Goal: Task Accomplishment & Management: Use online tool/utility

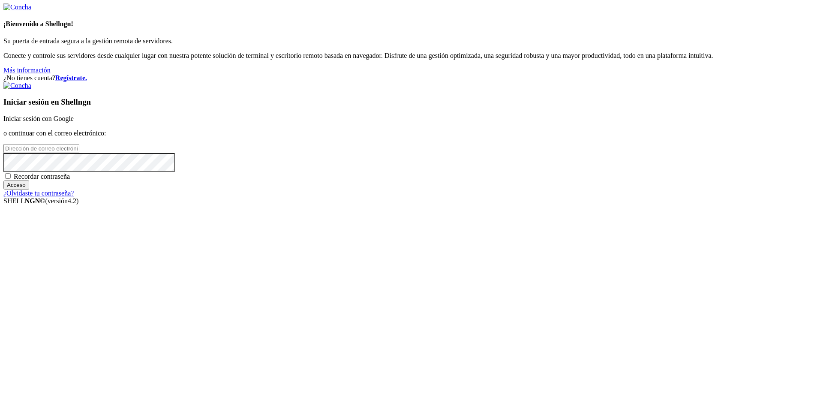
click at [74, 122] on font "Iniciar sesión con Google" at bounding box center [38, 118] width 70 height 7
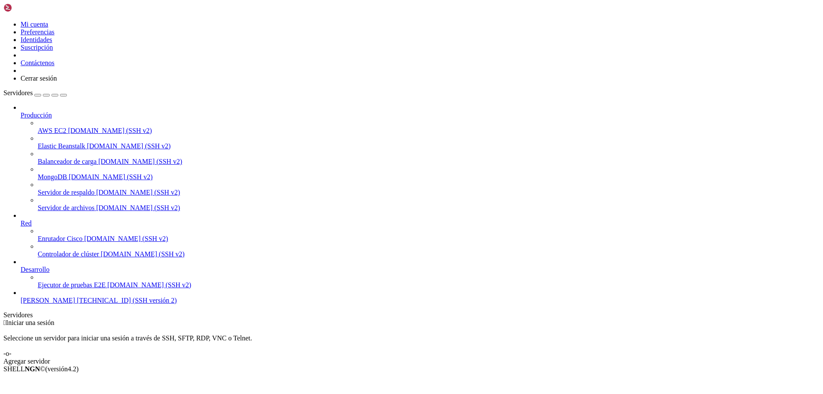
click at [51, 304] on span "[PERSON_NAME]" at bounding box center [48, 300] width 54 height 7
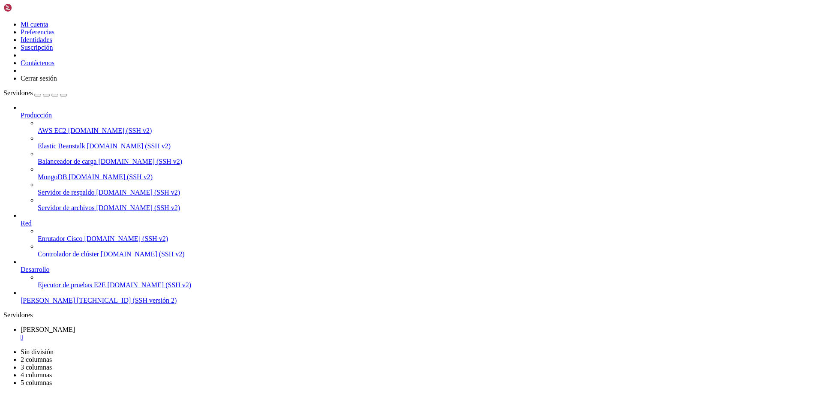
click at [40, 304] on div "Producción AWS [DATE] [DOMAIN_NAME] (SSH v2) Elastic Beanstalk [DOMAIN_NAME] (S…" at bounding box center [411, 204] width 816 height 201
click at [3, 21] on icon at bounding box center [3, 21] width 0 height 0
click at [50, 304] on span "[PERSON_NAME]" at bounding box center [48, 300] width 54 height 7
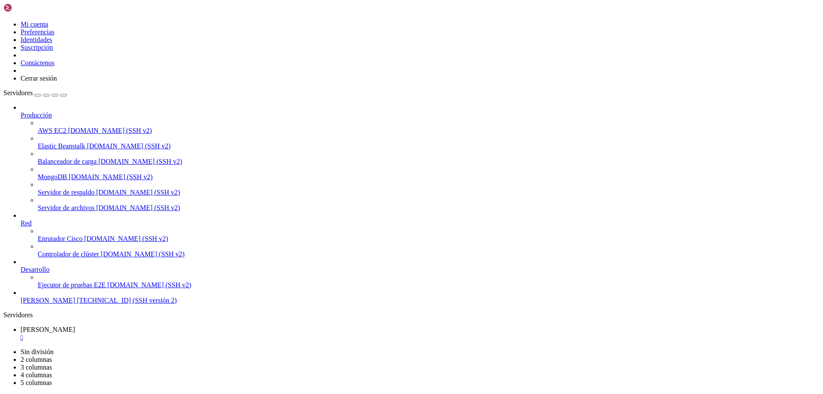
click at [50, 288] on font "Ejecutor de pruebas E2E" at bounding box center [72, 284] width 68 height 7
click at [42, 273] on font "Desarrollo" at bounding box center [35, 269] width 29 height 7
click at [21, 266] on icon at bounding box center [21, 266] width 0 height 0
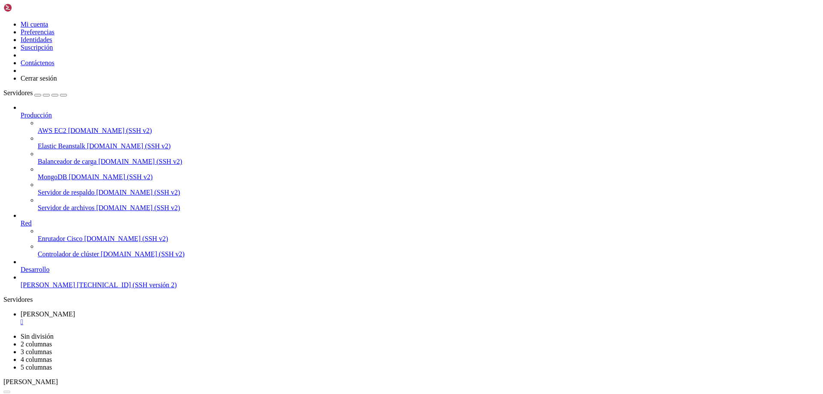
click at [21, 266] on icon at bounding box center [21, 266] width 0 height 0
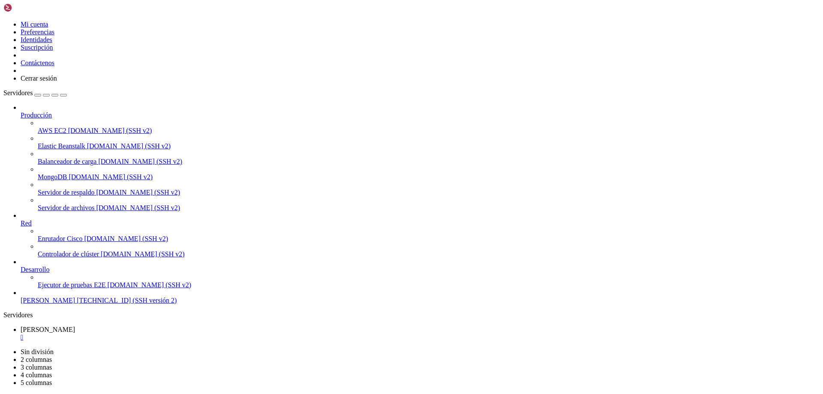
click at [67, 304] on div "Producción AWS [DATE] [DOMAIN_NAME] (SSH v2) Elastic Beanstalk [DOMAIN_NAME] (S…" at bounding box center [411, 204] width 816 height 201
click at [15, 10] on img at bounding box center [27, 7] width 49 height 9
click at [23, 333] on font "" at bounding box center [22, 336] width 3 height 7
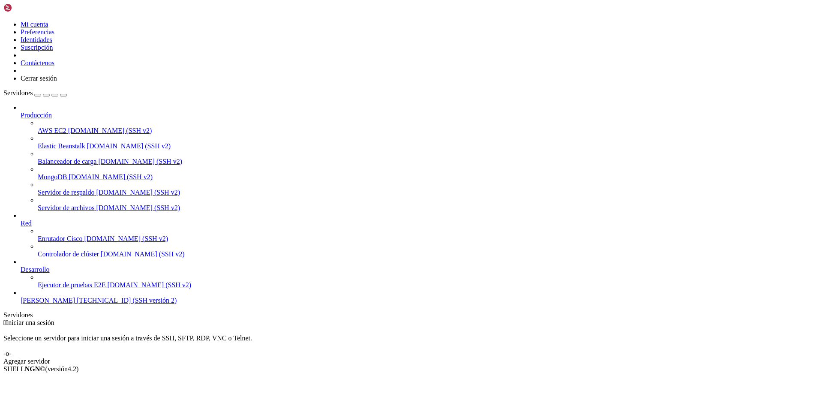
click at [50, 357] on font "Agregar servidor" at bounding box center [26, 360] width 47 height 7
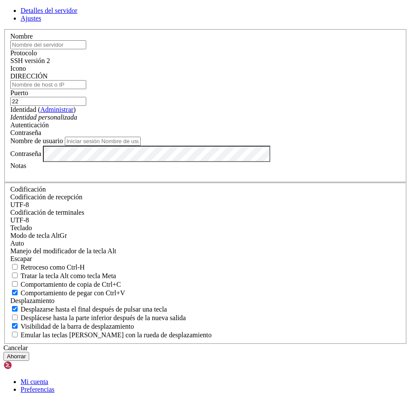
click at [86, 49] on input "text" at bounding box center [48, 44] width 76 height 9
type input "[PERSON_NAME]"
click at [50, 64] on font "SSH versión 2" at bounding box center [29, 60] width 39 height 7
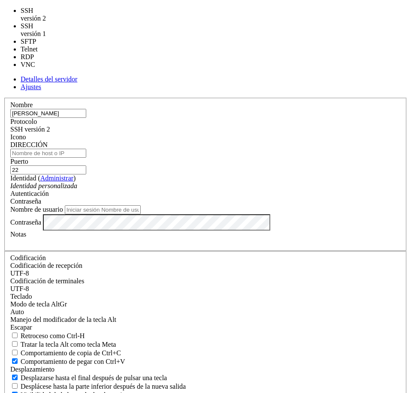
click at [273, 98] on div "Nombre [PERSON_NAME] Protocolo SSH versión 2 Icono DIRECCIÓN Puerto 22 ( )" at bounding box center [205, 255] width 404 height 315
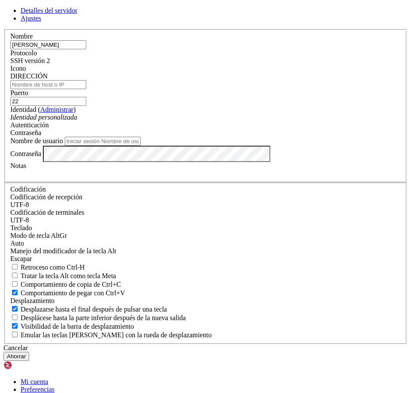
click at [86, 89] on input "DIRECCIÓN" at bounding box center [48, 84] width 76 height 9
paste input "[TECHNICAL_ID]"
type input "[TECHNICAL_ID]"
click at [175, 121] on div "Identidad personalizada" at bounding box center [205, 118] width 390 height 8
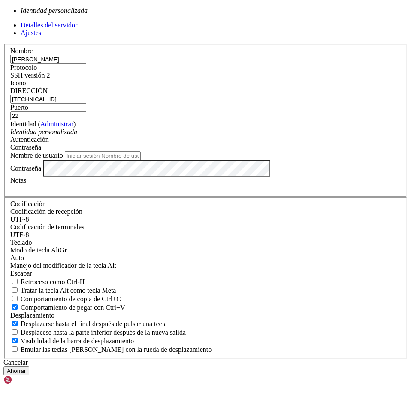
click at [171, 136] on div "Identidad personalizada" at bounding box center [205, 132] width 390 height 8
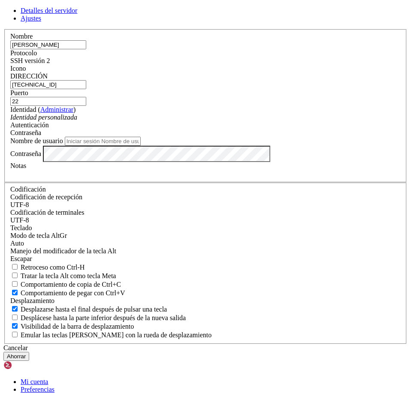
click at [141, 146] on input "Nombre de usuario" at bounding box center [103, 141] width 76 height 9
type input "[PERSON_NAME]"
click at [26, 353] on font "Ahorrar" at bounding box center [16, 356] width 19 height 6
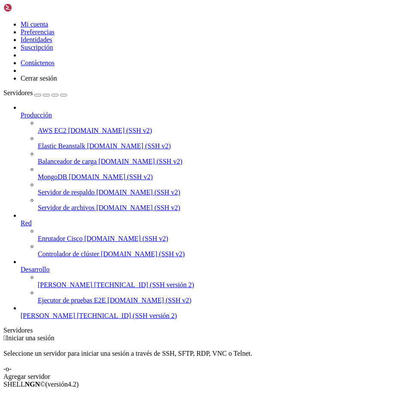
click at [59, 319] on span "[PERSON_NAME]" at bounding box center [48, 315] width 54 height 7
click at [60, 319] on span "[PERSON_NAME]" at bounding box center [48, 315] width 54 height 7
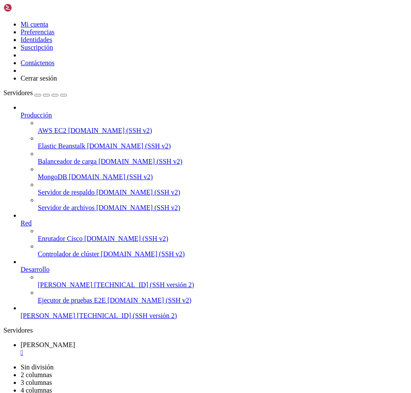
click at [23, 349] on font "" at bounding box center [22, 352] width 3 height 7
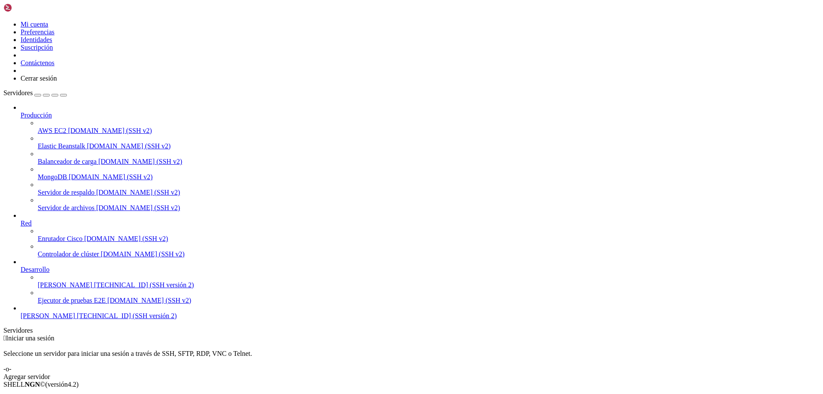
click at [63, 319] on span "[PERSON_NAME]" at bounding box center [48, 315] width 54 height 7
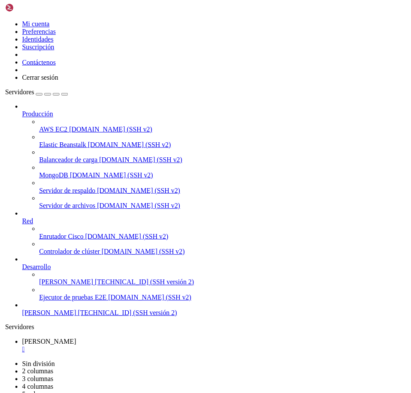
scroll to position [4, 1]
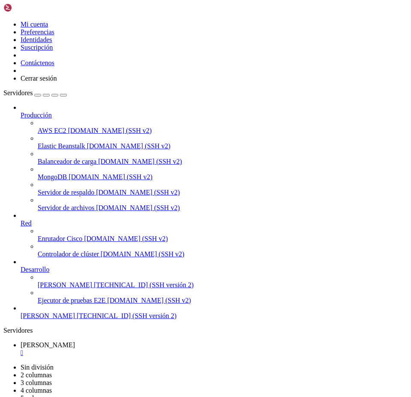
drag, startPoint x: 49, startPoint y: 573, endPoint x: 65, endPoint y: 572, distance: 15.9
drag, startPoint x: 72, startPoint y: 572, endPoint x: 48, endPoint y: 572, distance: 24.0
